Goal: Check status: Check status

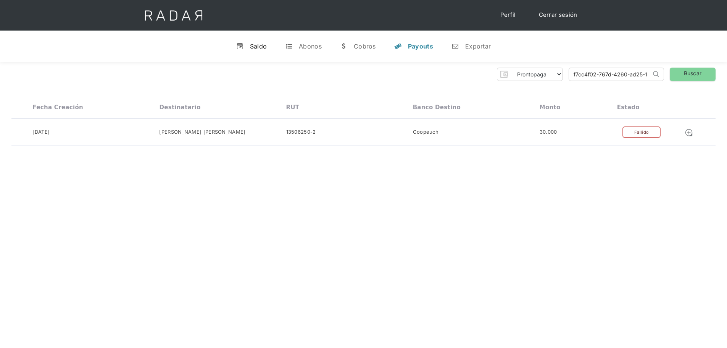
click at [259, 47] on div "Saldo" at bounding box center [258, 46] width 17 height 8
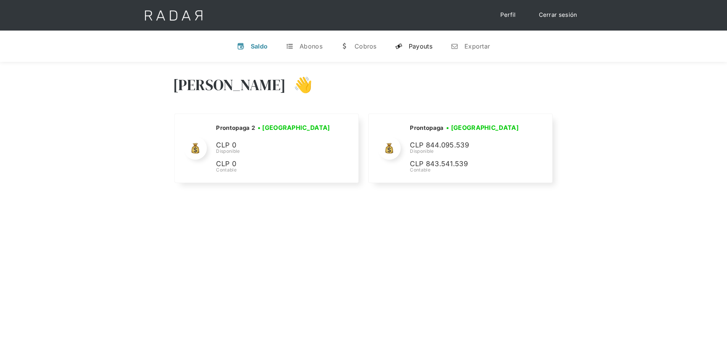
click at [420, 47] on div "Payouts" at bounding box center [421, 46] width 24 height 8
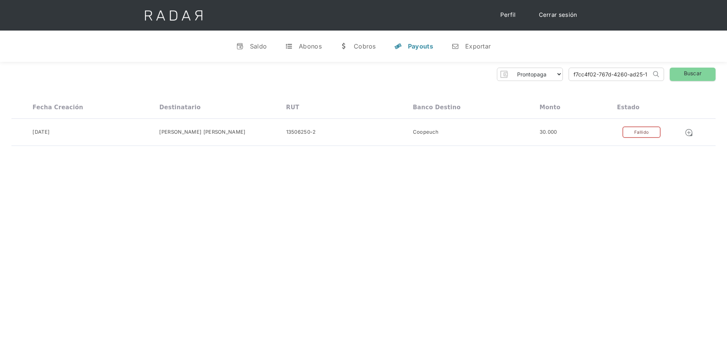
click at [591, 76] on input "f7cc4f02-767d-4260-ad25-10992da33240" at bounding box center [610, 74] width 82 height 13
click at [677, 73] on link "Buscar" at bounding box center [693, 74] width 46 height 13
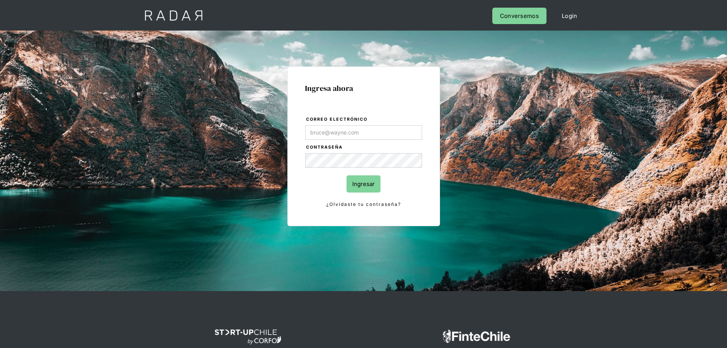
type input "[PERSON_NAME][EMAIL_ADDRESS][DOMAIN_NAME]"
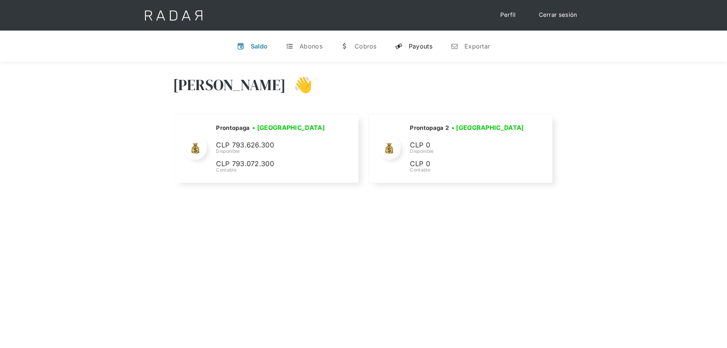
click at [426, 48] on div "Payouts" at bounding box center [421, 46] width 24 height 8
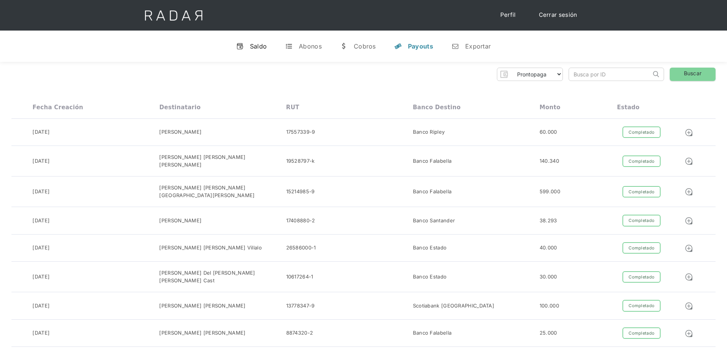
click at [249, 45] on link "v Saldo" at bounding box center [251, 46] width 43 height 20
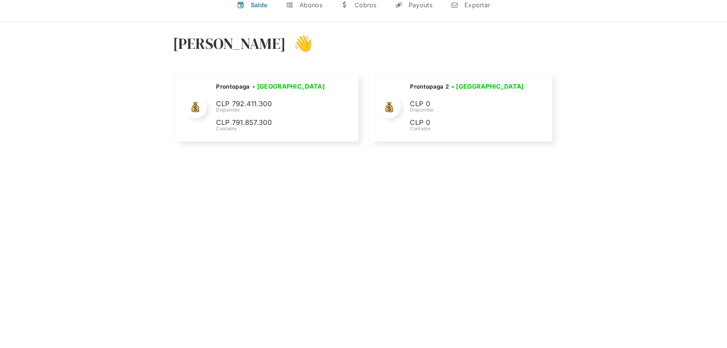
scroll to position [38, 0]
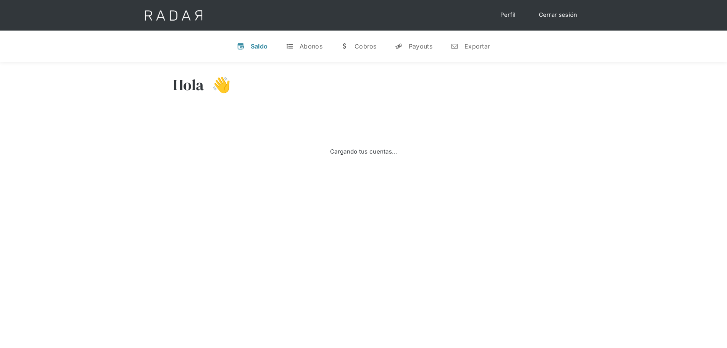
scroll to position [38, 0]
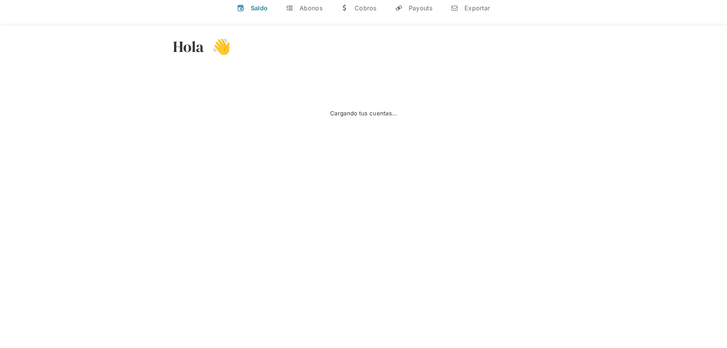
select select "prontopaga"
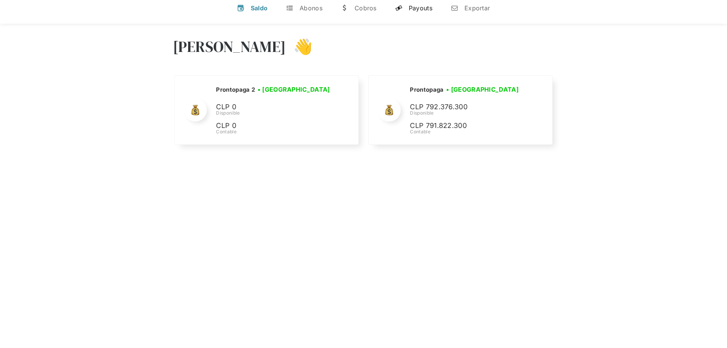
drag, startPoint x: 416, startPoint y: 10, endPoint x: 417, endPoint y: 14, distance: 3.8
click at [416, 10] on div "Payouts" at bounding box center [421, 8] width 24 height 8
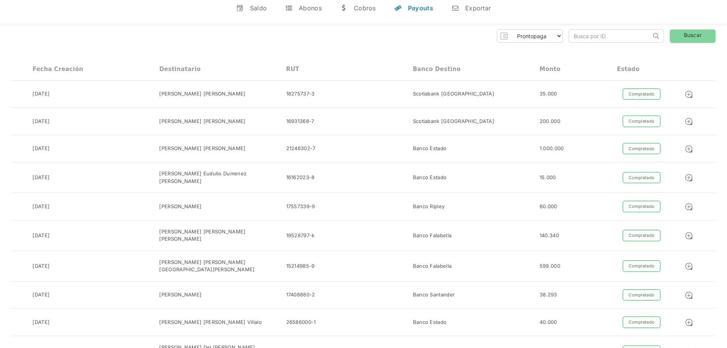
click at [581, 36] on input "search" at bounding box center [610, 36] width 82 height 13
paste input "a5a95f92-c835-476d-871d-adc17014b7fc"
click at [683, 39] on link "Buscar" at bounding box center [693, 35] width 46 height 13
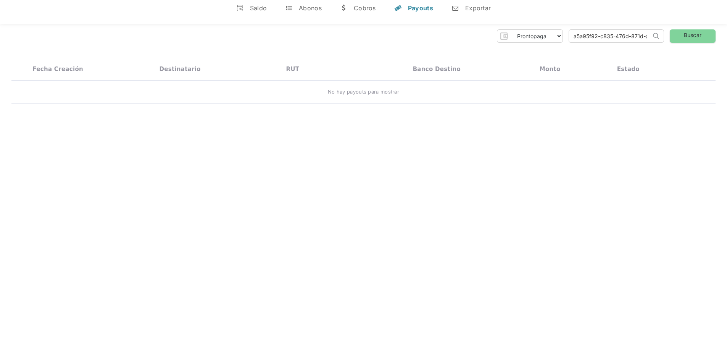
click at [625, 40] on input "a5a95f92-c835-476d-871d-adc17014b7fc" at bounding box center [610, 36] width 82 height 13
paste input "5cf8c513-23fd-4520-800b-abcde64a7910"
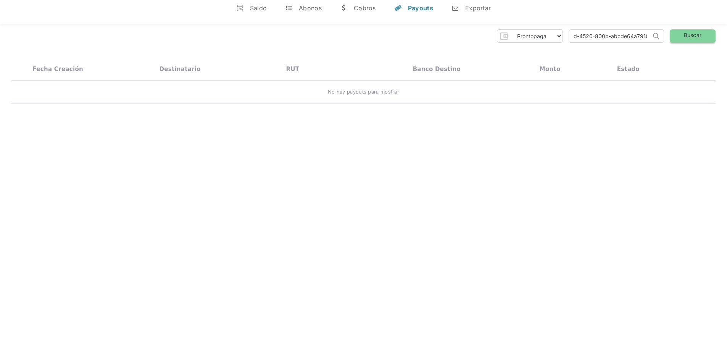
click at [691, 37] on link "Buscar" at bounding box center [693, 35] width 46 height 13
click at [594, 32] on input "5cf8c513-23fd-4520-800b-abcde64a7910" at bounding box center [610, 36] width 82 height 13
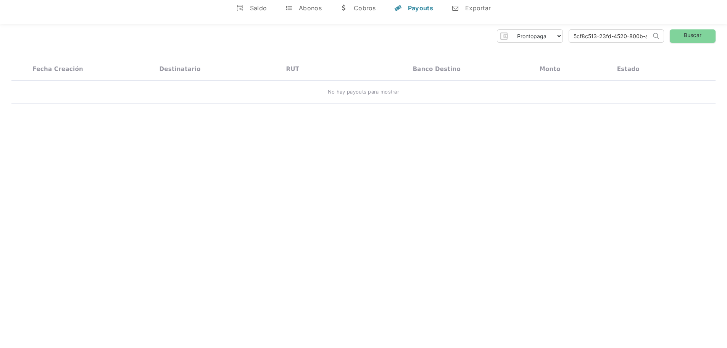
paste input "f2be78c0-7549-495e-acb1-01b12843c02b"
click at [687, 37] on link "Buscar" at bounding box center [693, 35] width 46 height 13
click at [608, 33] on input "f2be78c0-7549-495e-acb1-01b12843c02b" at bounding box center [610, 36] width 82 height 13
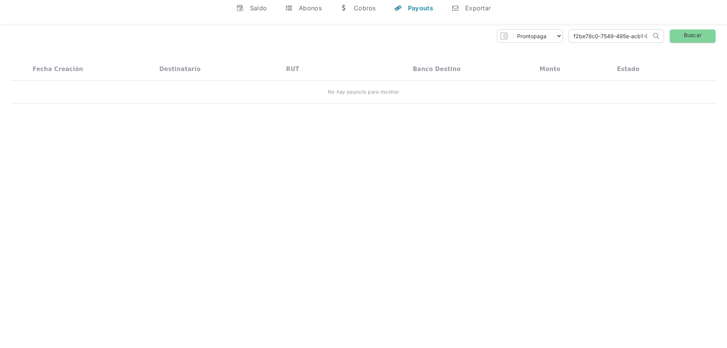
click at [608, 33] on input "f2be78c0-7549-495e-acb1-01b12843c02b" at bounding box center [610, 36] width 82 height 13
paste input "d33ea755-d986-4c93-9de3-f9ee7e3366b"
type input "d33ea755-d986-4c93-9de3-f9ee7e3366bb"
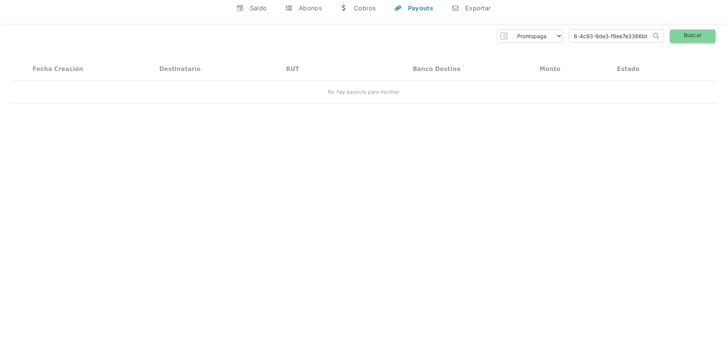
click at [697, 36] on link "Buscar" at bounding box center [693, 35] width 46 height 13
